Goal: Transaction & Acquisition: Purchase product/service

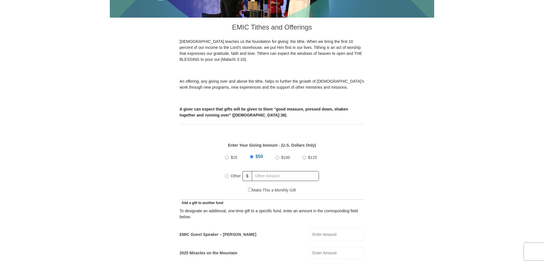
scroll to position [171, 0]
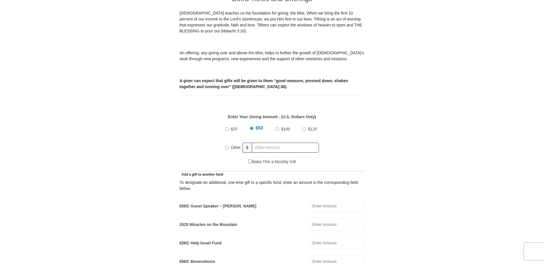
click at [228, 146] on input "Other" at bounding box center [227, 148] width 4 height 4
radio input "true"
click at [345, 200] on input "EMIC Guest Speaker – [PERSON_NAME]" at bounding box center [337, 206] width 54 height 13
type input "150.00"
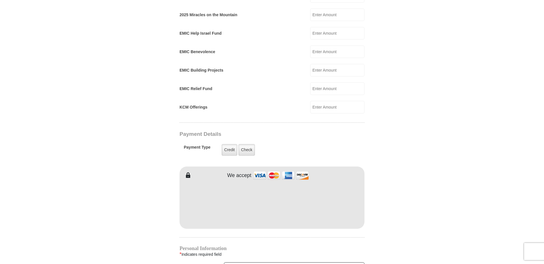
scroll to position [398, 0]
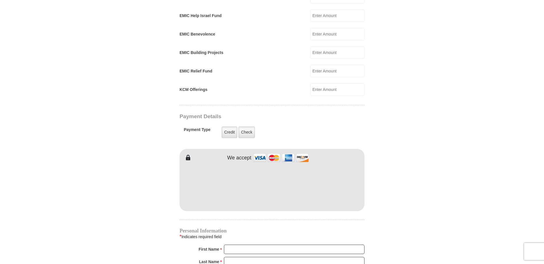
click at [229, 127] on label "Credit" at bounding box center [230, 133] width 16 height 12
click at [0, 0] on input "Credit" at bounding box center [0, 0] width 0 height 0
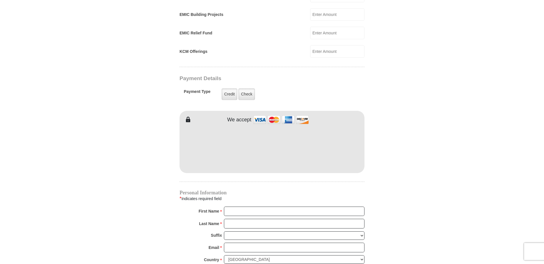
scroll to position [455, 0]
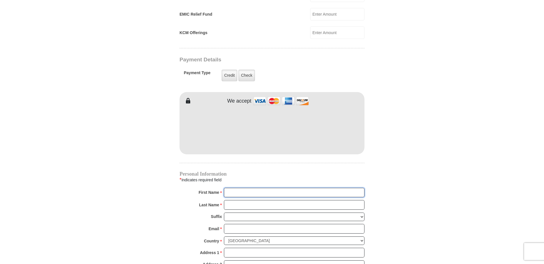
click at [232, 188] on input "First Name *" at bounding box center [294, 193] width 141 height 10
type input "[PERSON_NAME] & [PERSON_NAME]"
type input "[PERSON_NAME]"
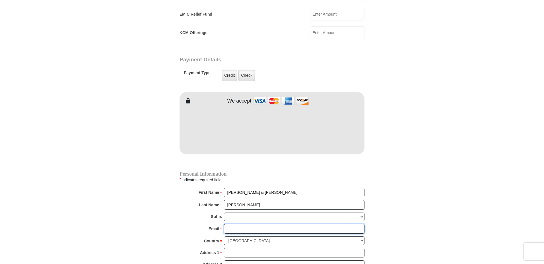
type input "[EMAIL_ADDRESS][DOMAIN_NAME]"
type input "[STREET_ADDRESS][PERSON_NAME]"
type input "Patriot"
select select "OH"
type input "45658"
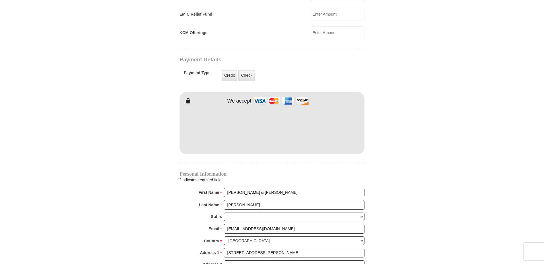
type input "7408531816"
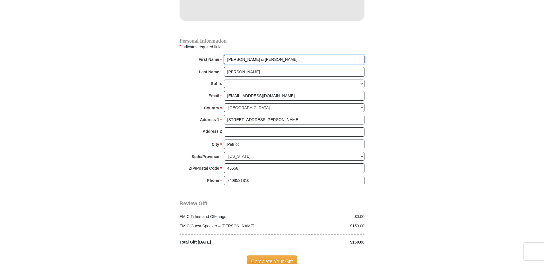
scroll to position [598, 0]
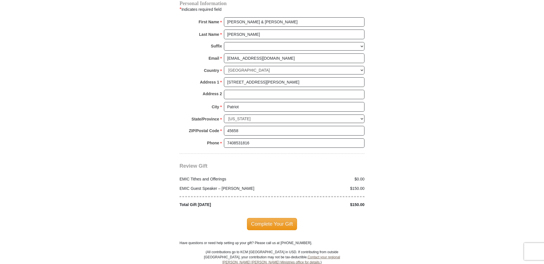
scroll to position [655, 0]
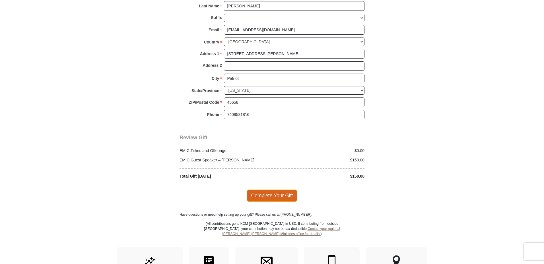
click at [273, 190] on span "Complete Your Gift" at bounding box center [272, 196] width 50 height 12
